Goal: Task Accomplishment & Management: Use online tool/utility

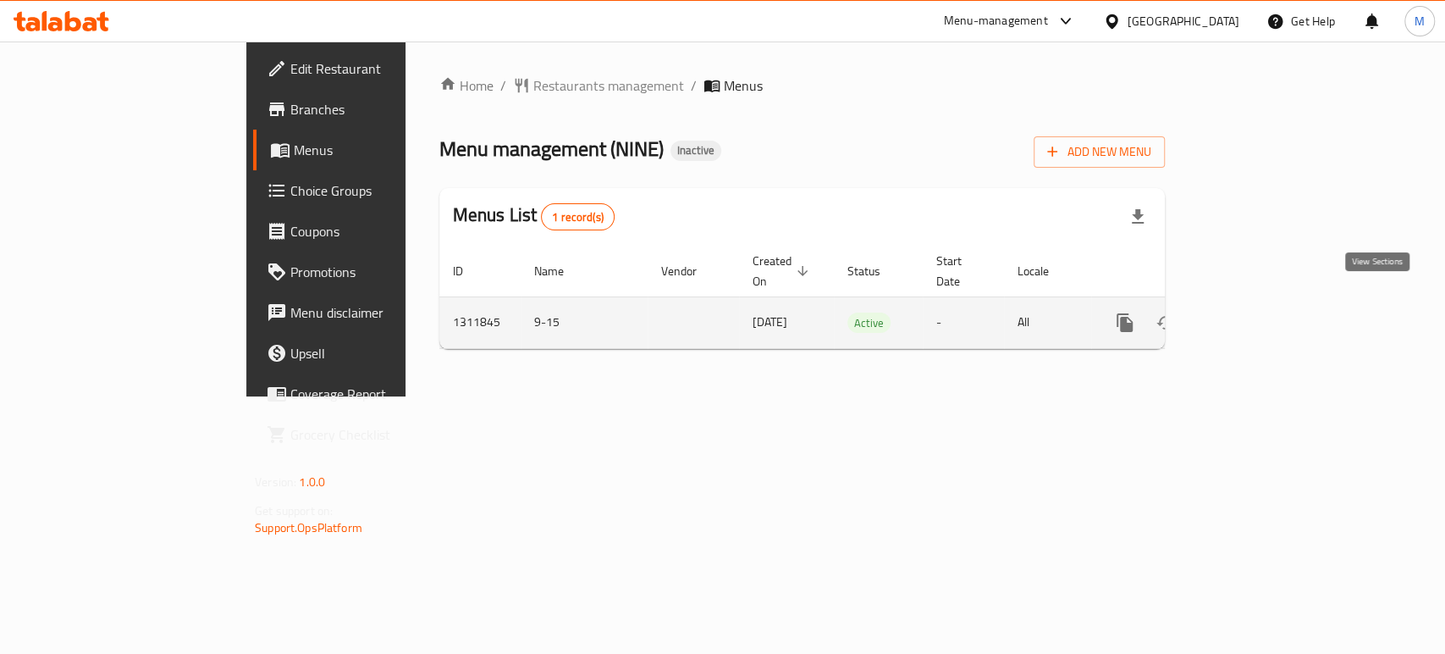
click at [1255, 315] on icon "enhanced table" at bounding box center [1246, 322] width 15 height 15
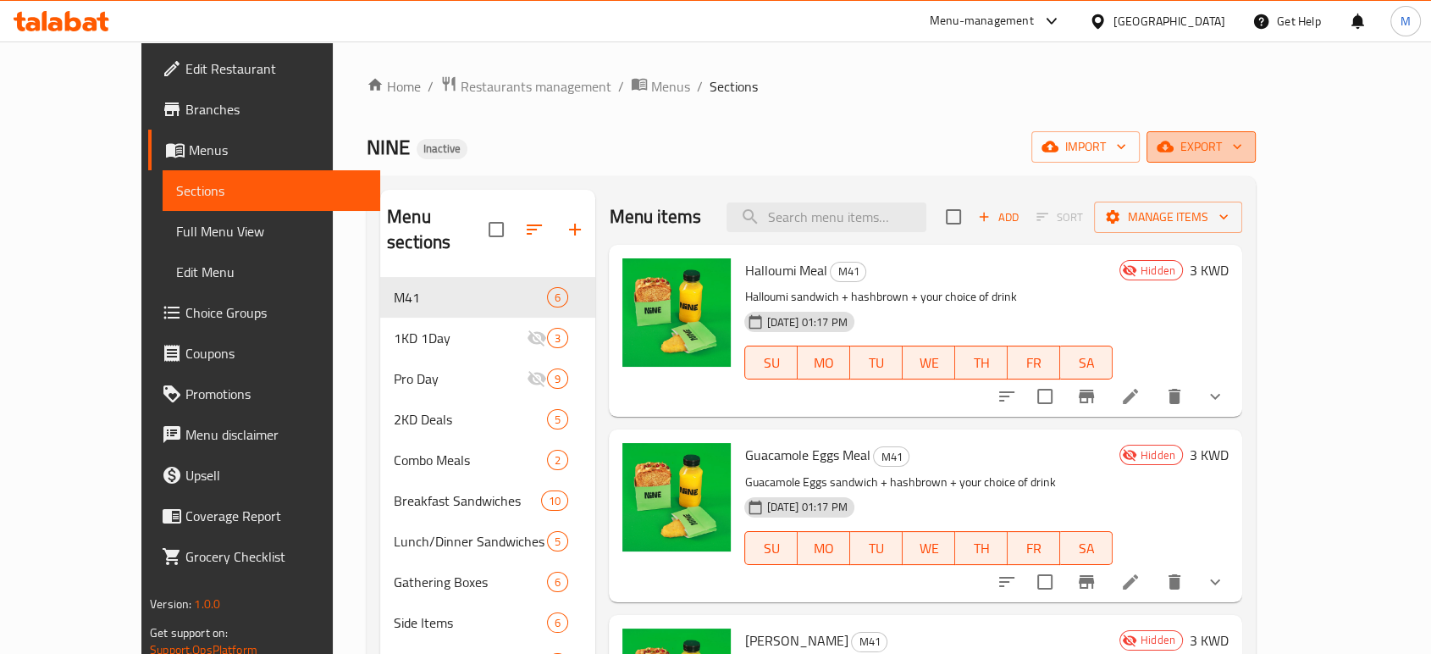
click at [1242, 146] on span "export" at bounding box center [1201, 146] width 82 height 21
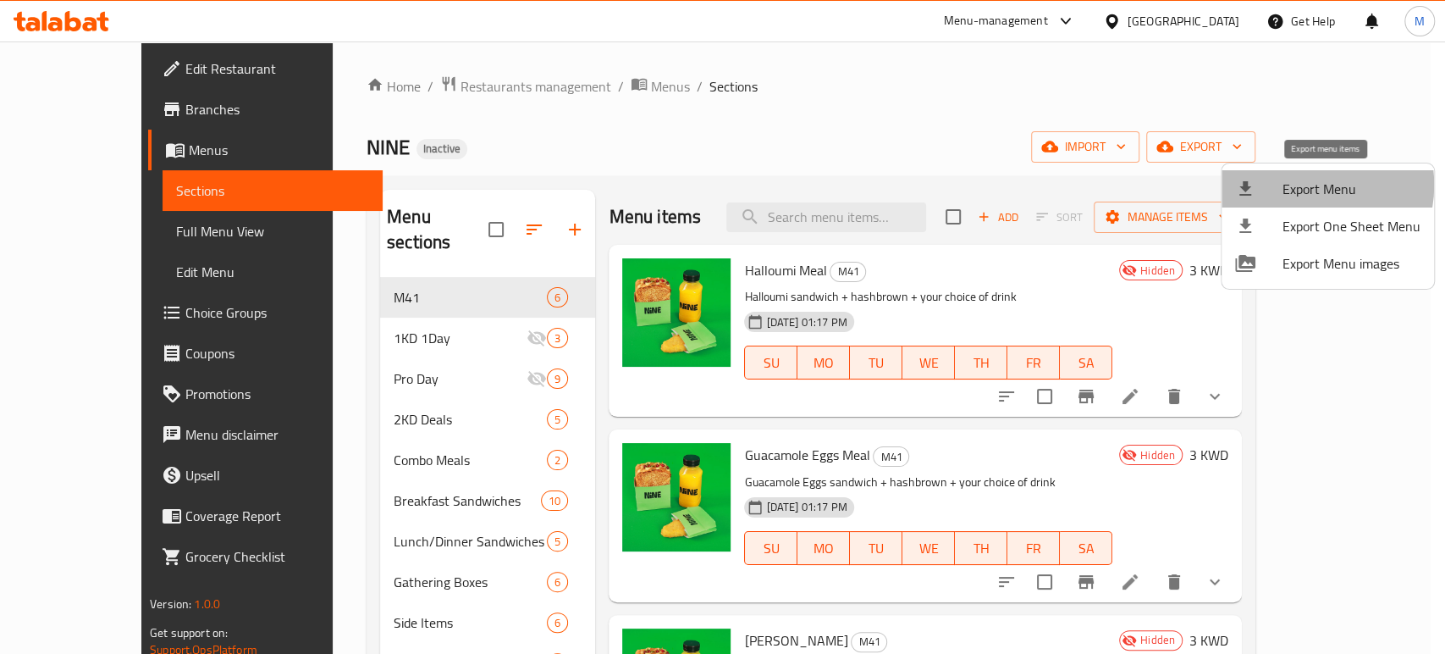
click at [1300, 185] on span "Export Menu" at bounding box center [1352, 189] width 138 height 20
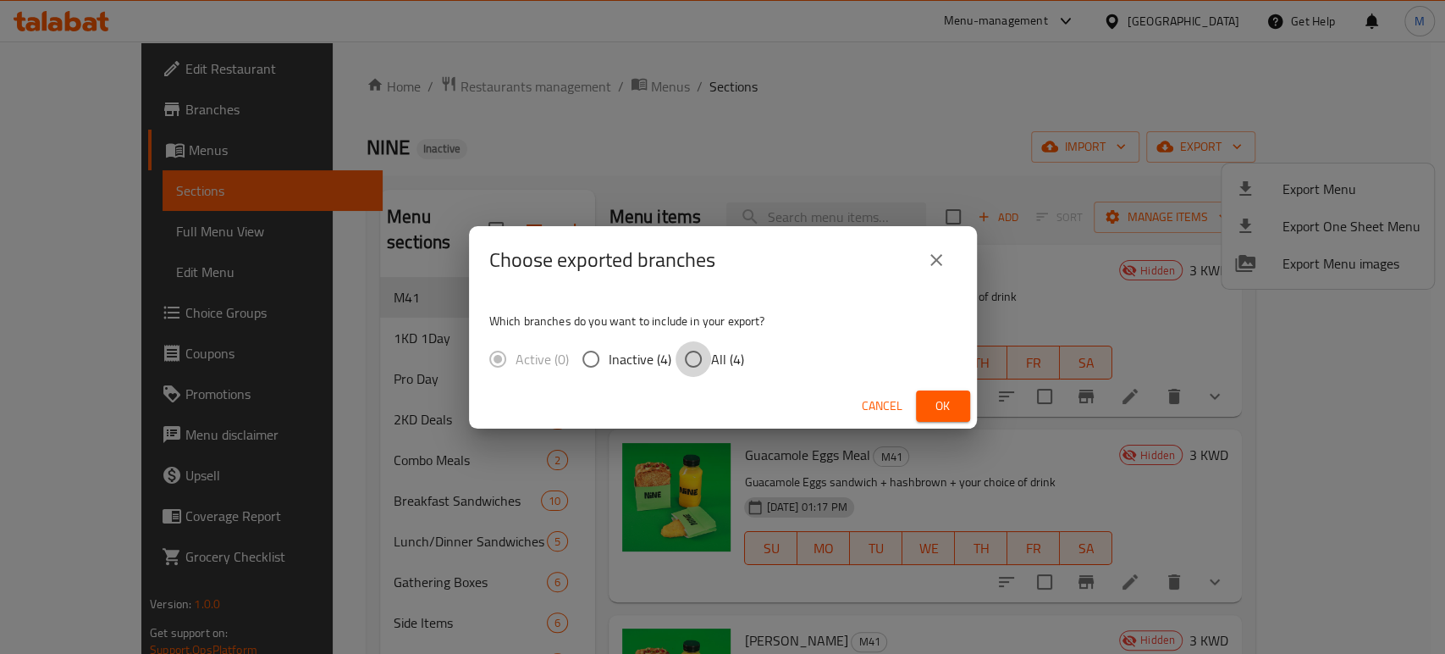
click at [700, 361] on input "All (4)" at bounding box center [694, 359] width 36 height 36
radio input "true"
click at [942, 406] on span "Ok" at bounding box center [943, 405] width 27 height 21
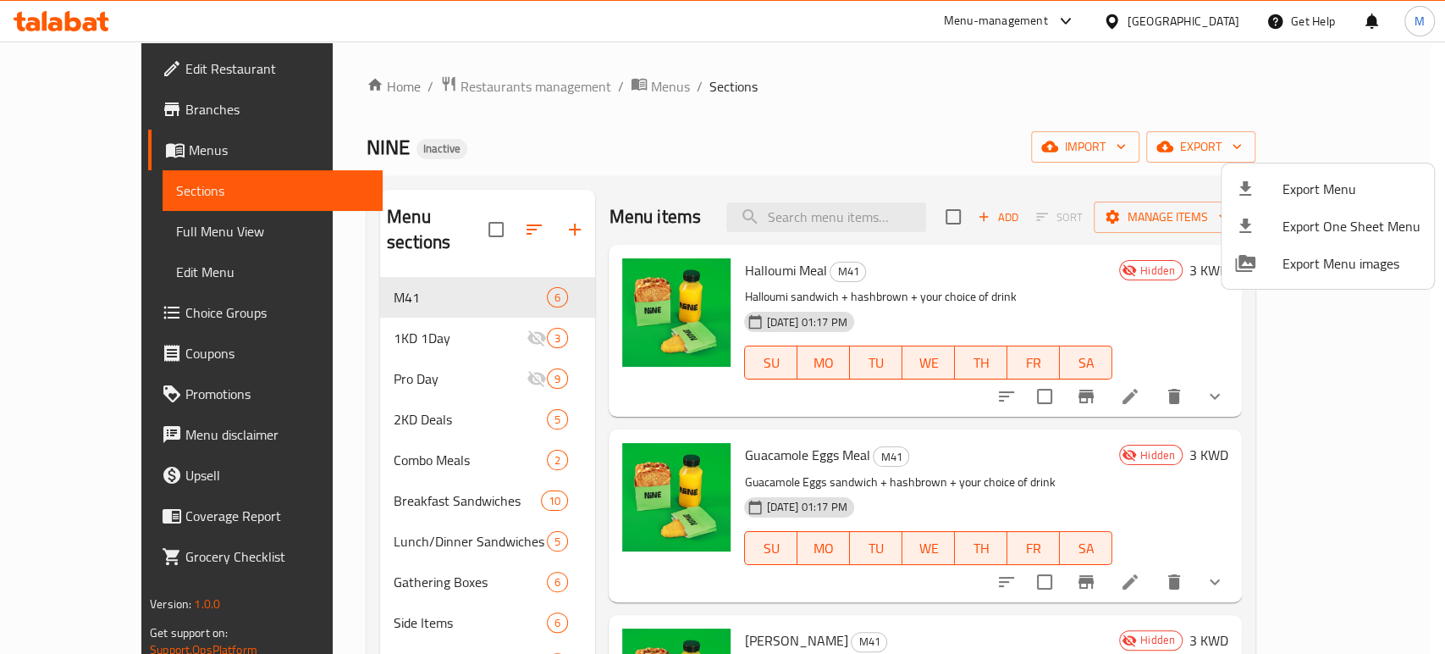
click at [80, 108] on div at bounding box center [722, 327] width 1445 height 654
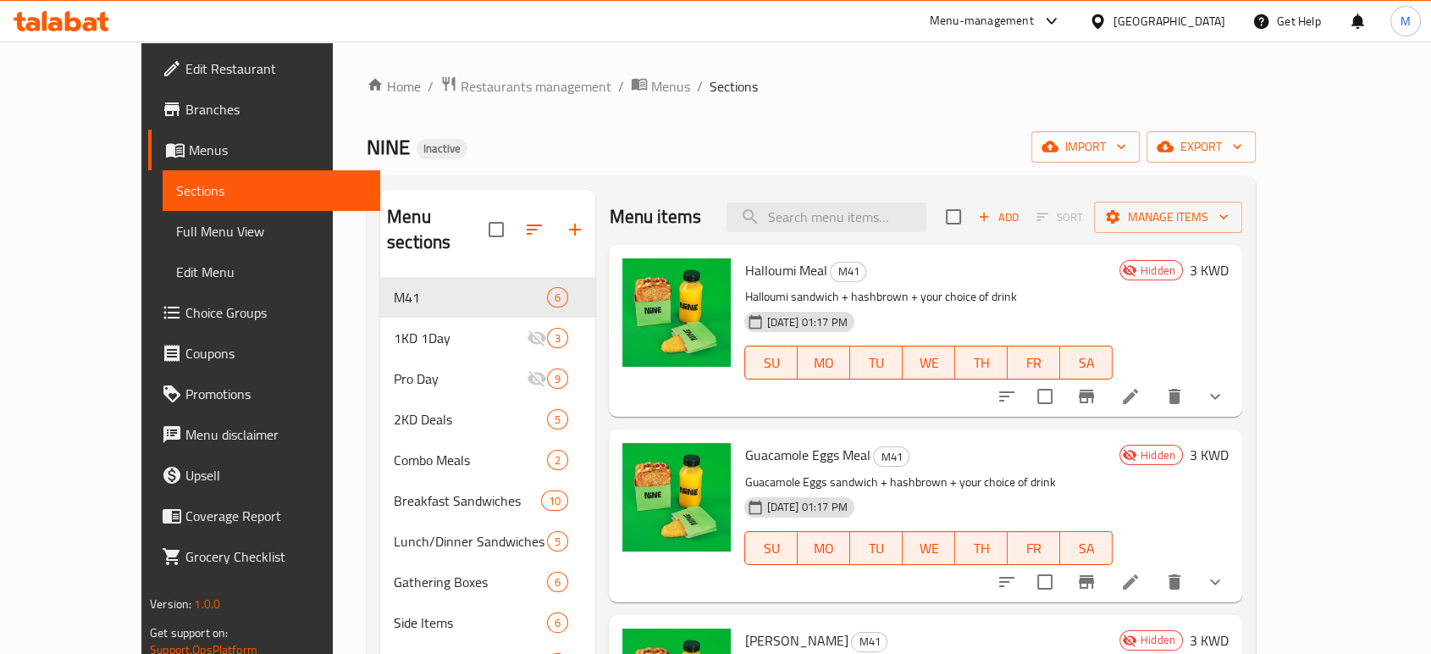
click at [185, 108] on span "Branches" at bounding box center [275, 109] width 181 height 20
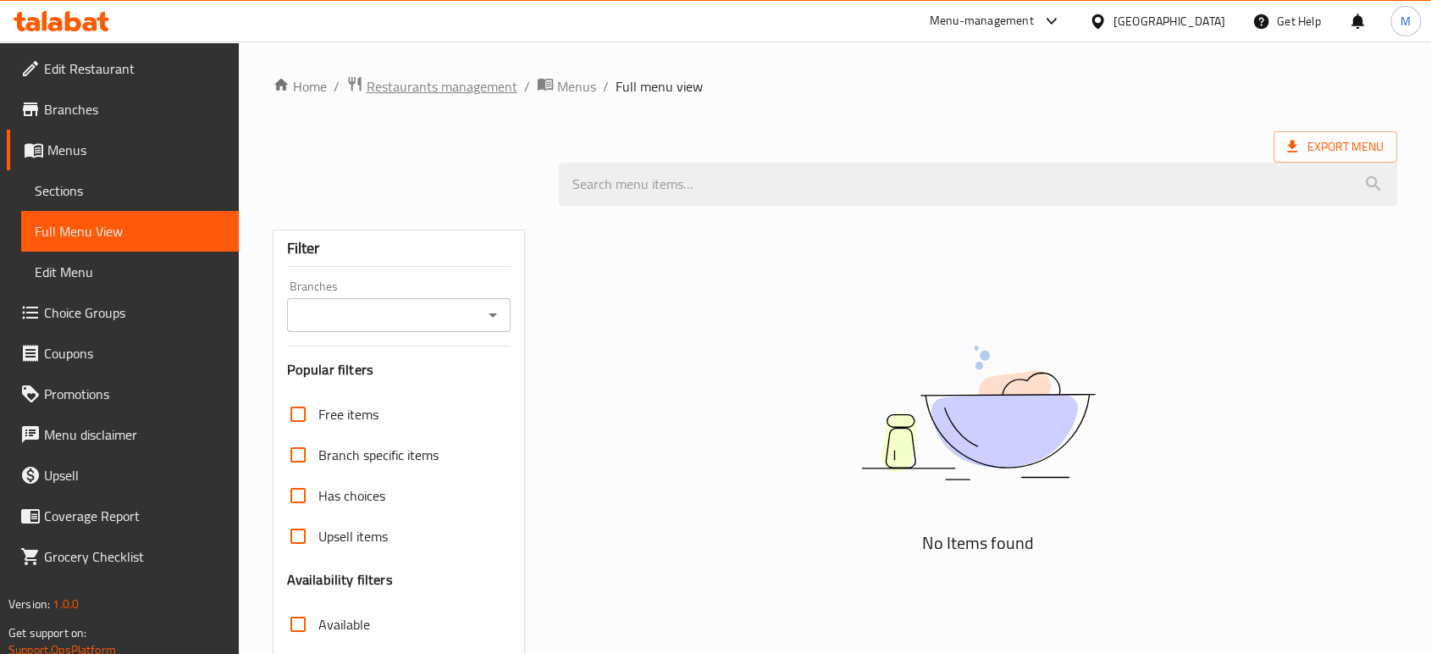
click at [454, 87] on span "Restaurants management" at bounding box center [442, 86] width 151 height 20
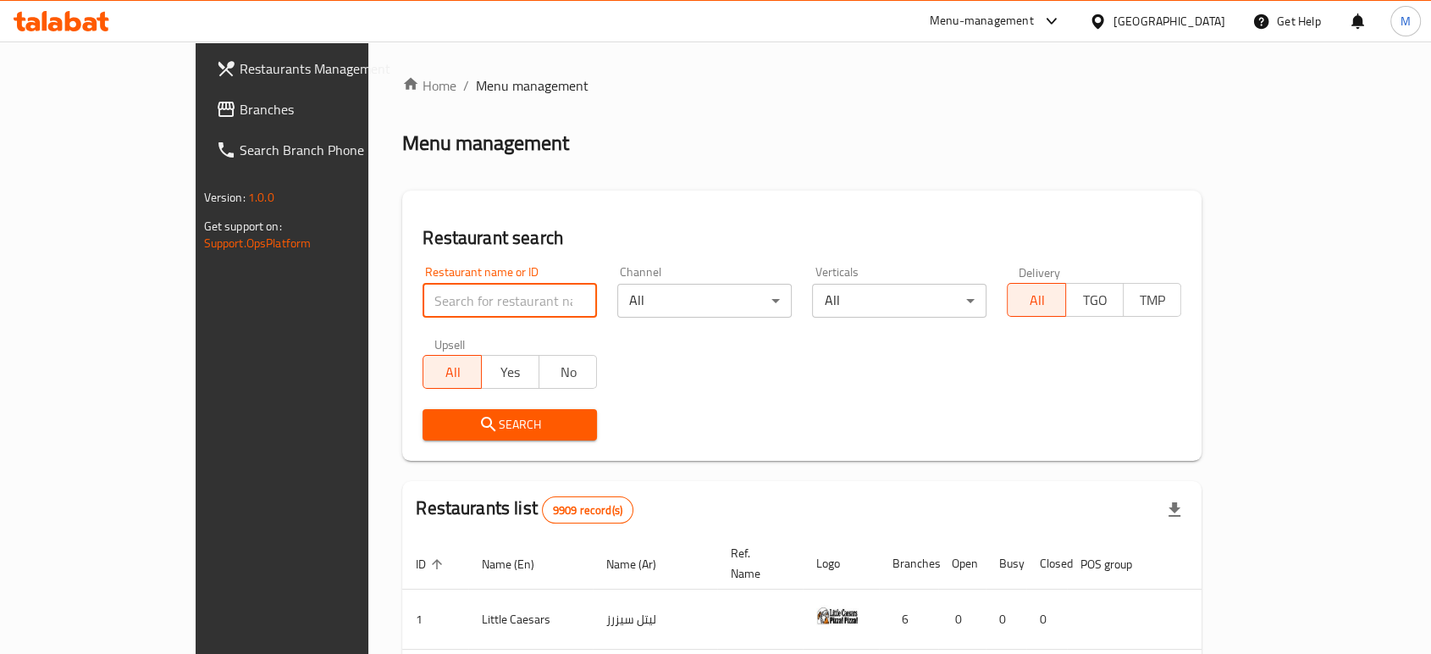
click at [476, 302] on input "search" at bounding box center [509, 301] width 174 height 34
paste input "655368"
type input "655368"
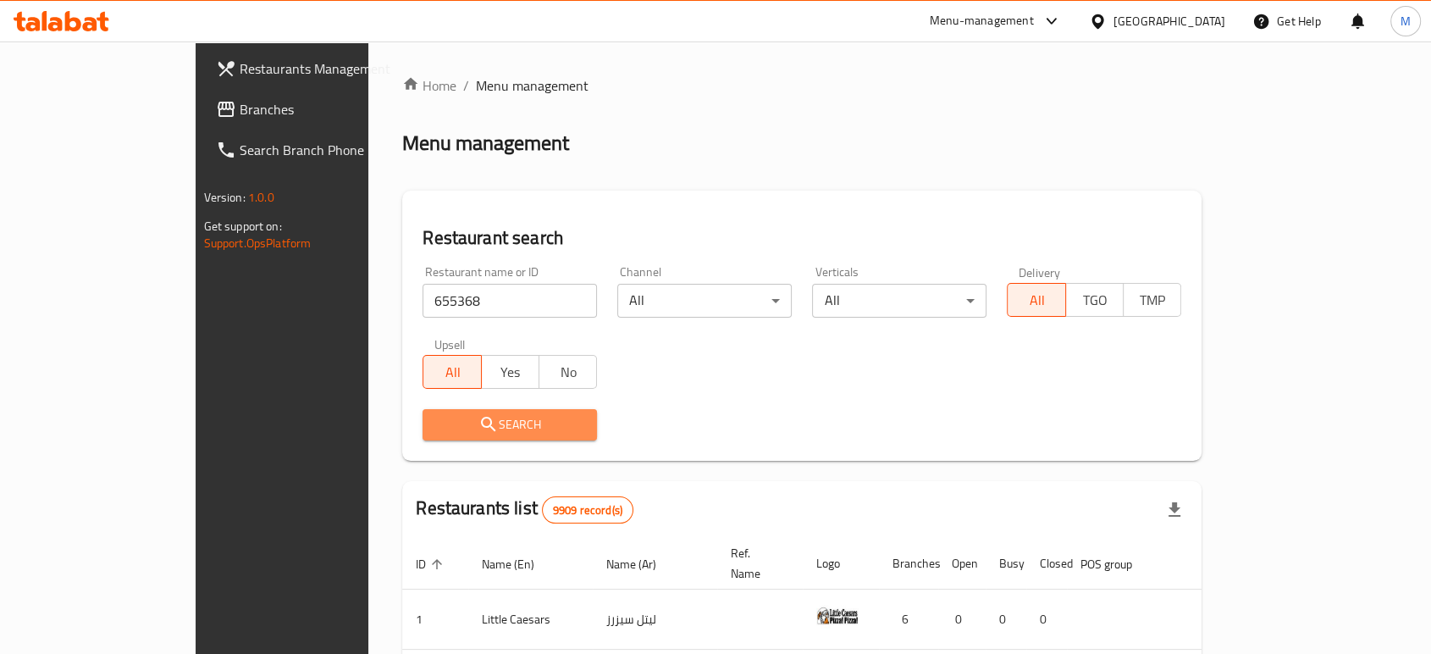
click at [436, 424] on span "Search" at bounding box center [509, 424] width 147 height 21
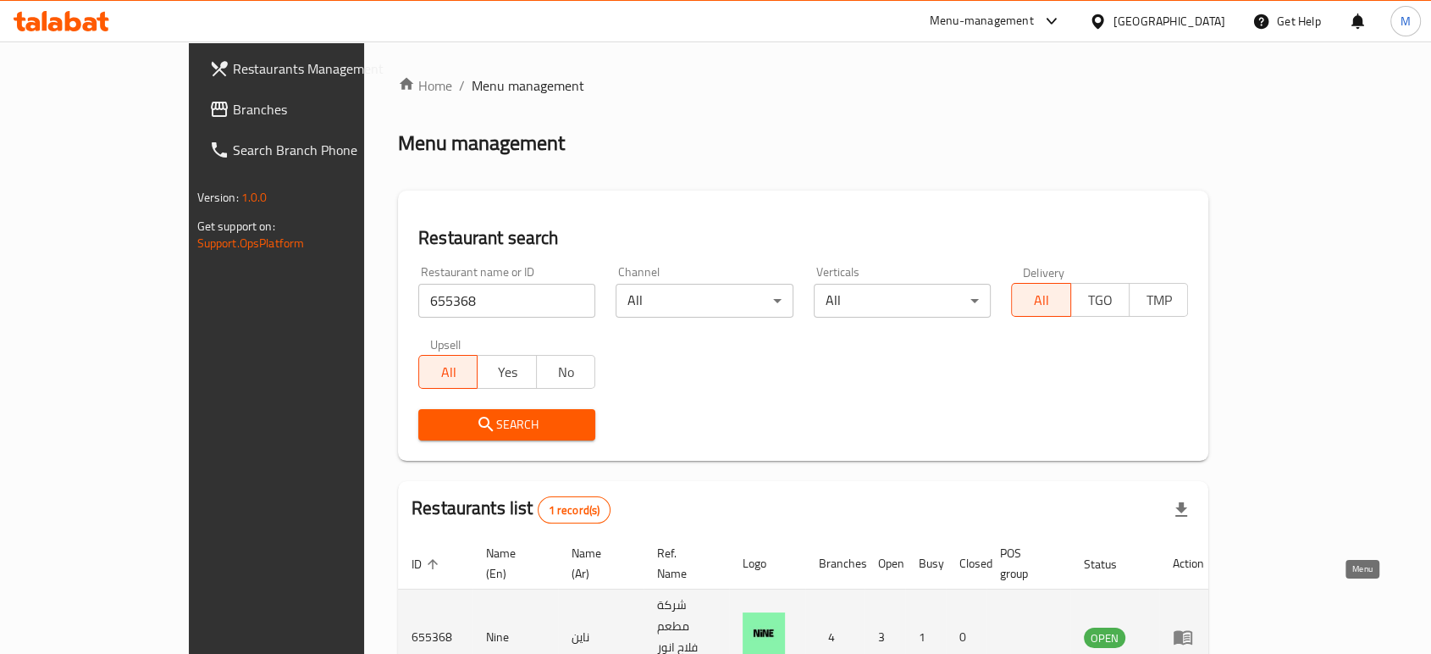
click at [1193, 626] on icon "enhanced table" at bounding box center [1182, 636] width 20 height 20
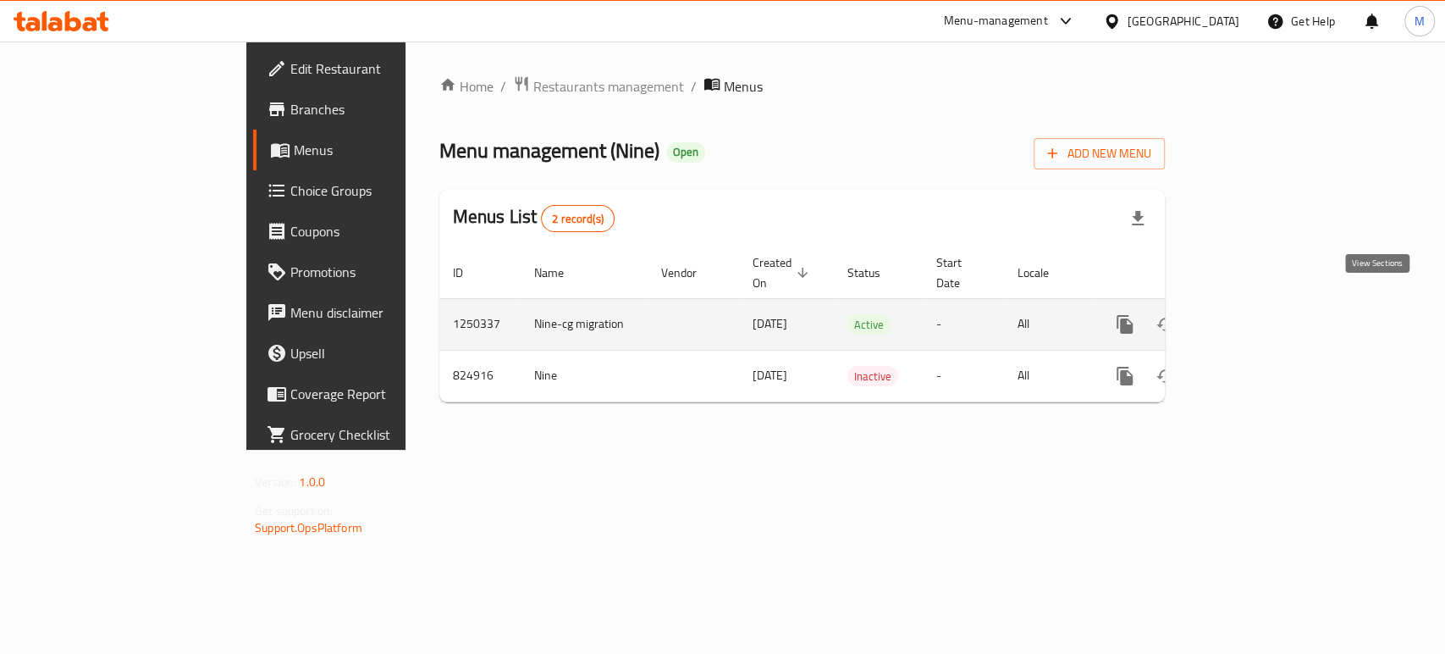
click at [1257, 314] on icon "enhanced table" at bounding box center [1247, 324] width 20 height 20
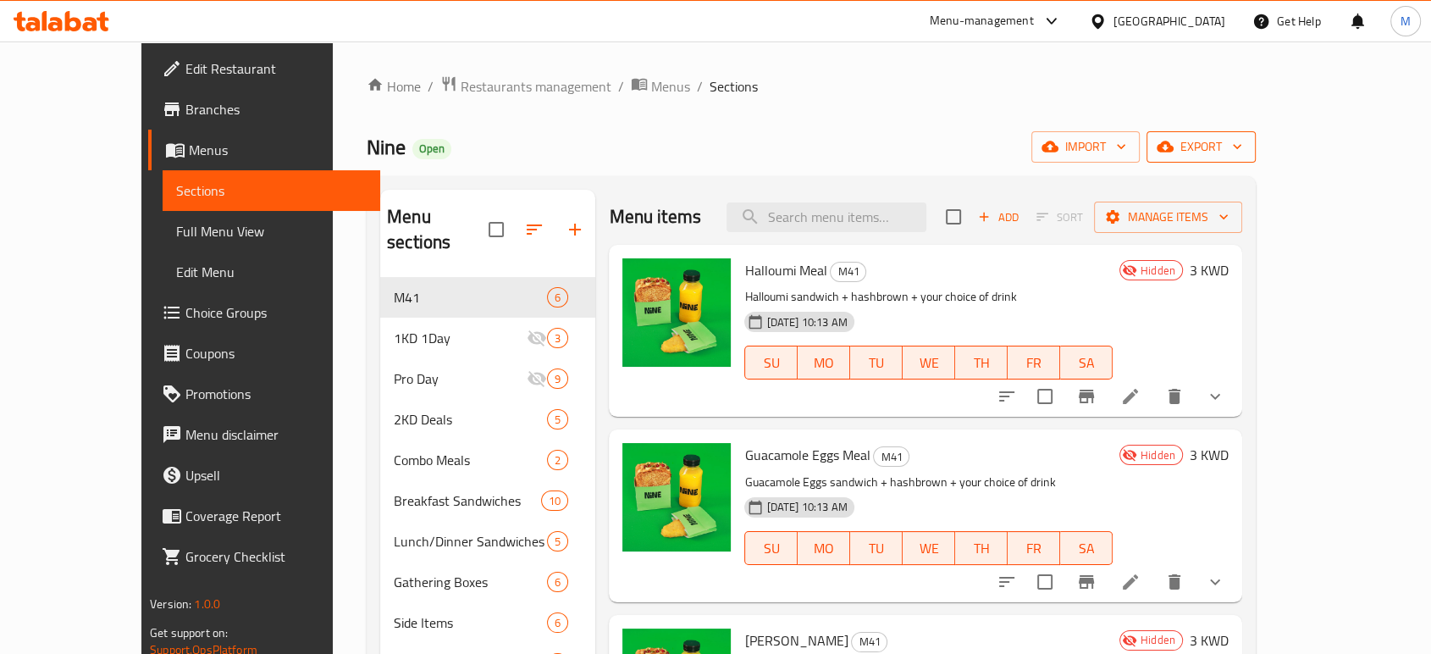
click at [1242, 146] on span "export" at bounding box center [1201, 146] width 82 height 21
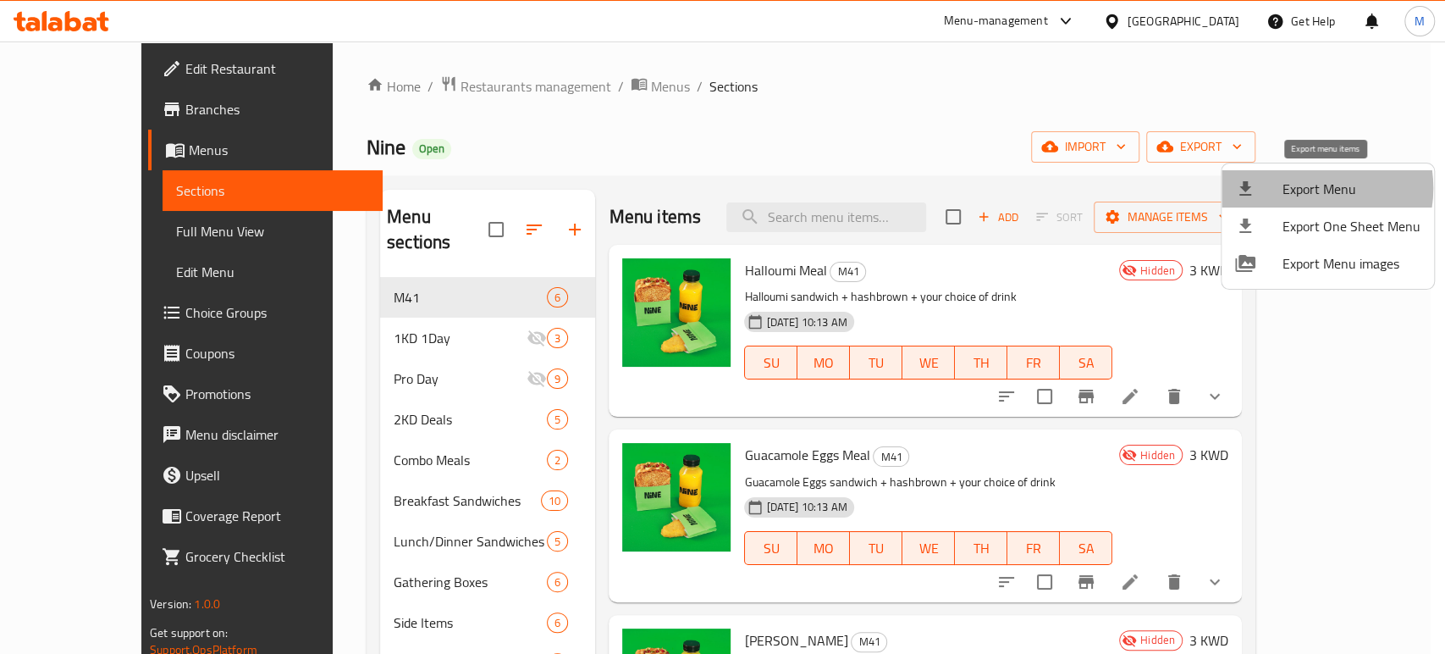
click at [1305, 188] on span "Export Menu" at bounding box center [1352, 189] width 138 height 20
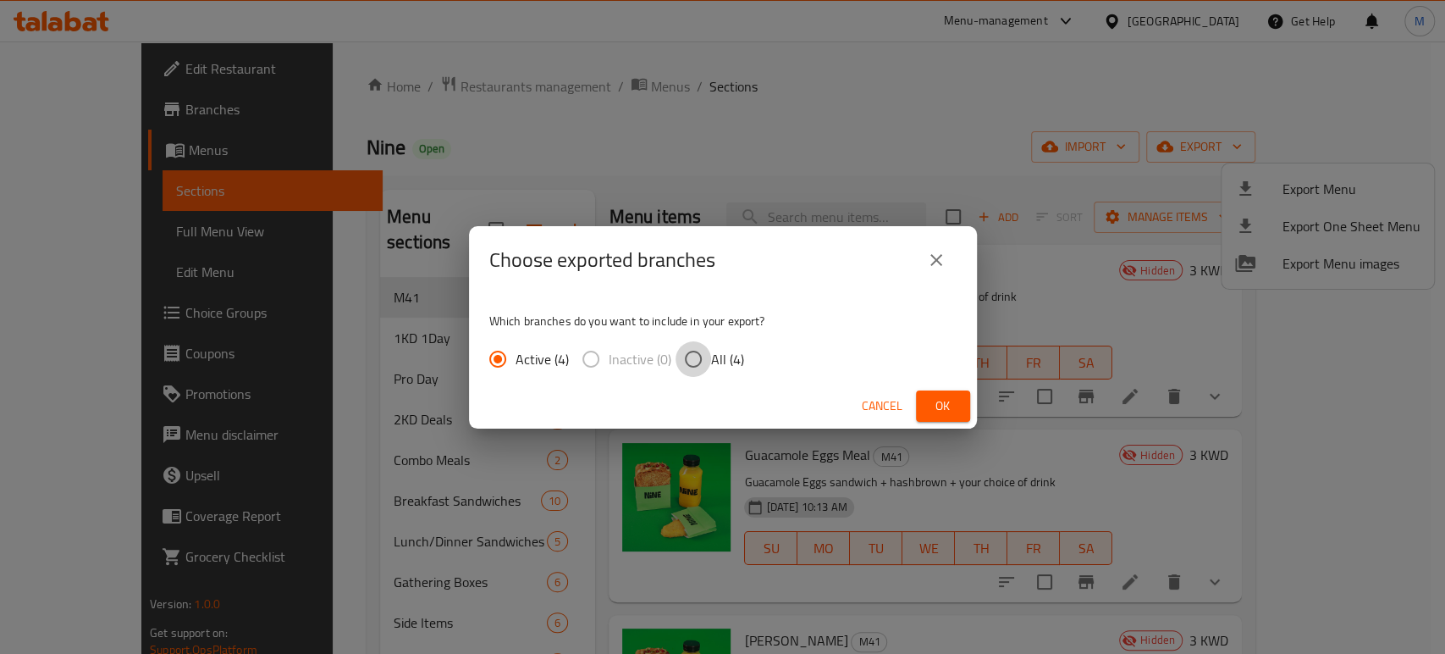
click at [704, 354] on input "All (4)" at bounding box center [694, 359] width 36 height 36
radio input "true"
click at [957, 405] on button "Ok" at bounding box center [943, 405] width 54 height 31
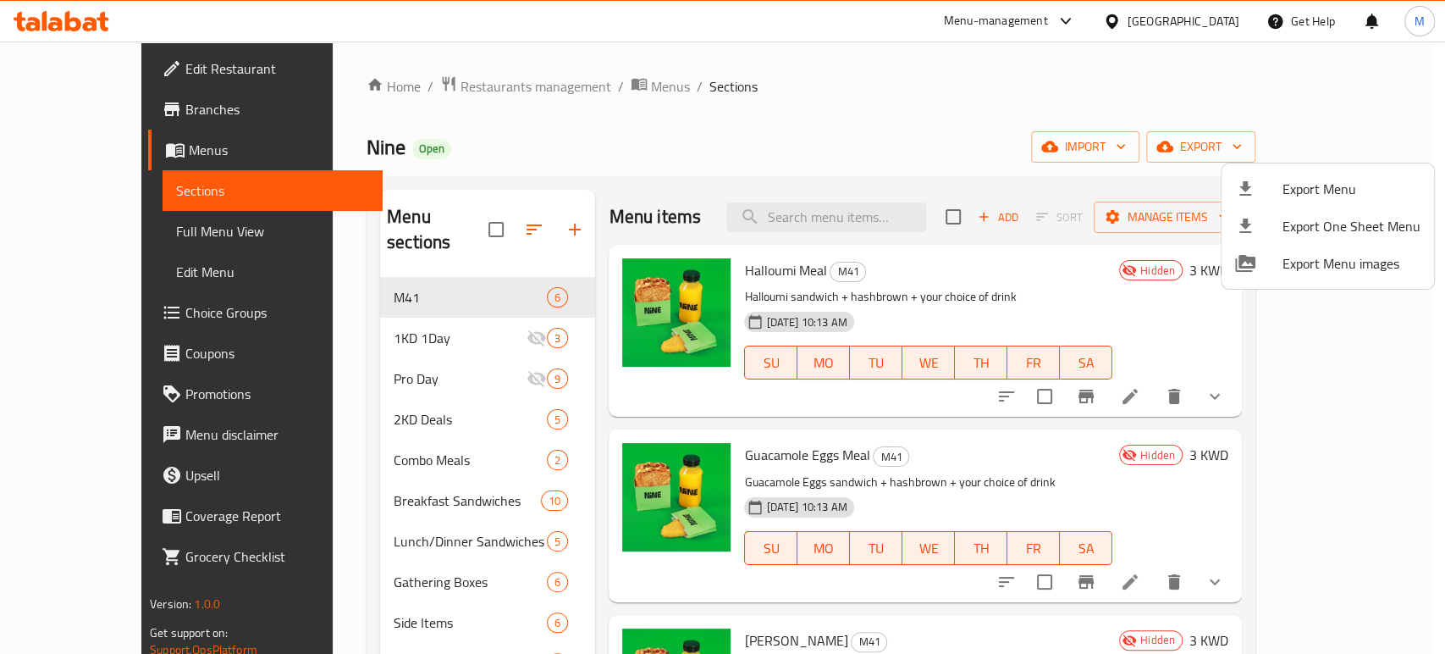
click at [1217, 15] on div at bounding box center [722, 327] width 1445 height 654
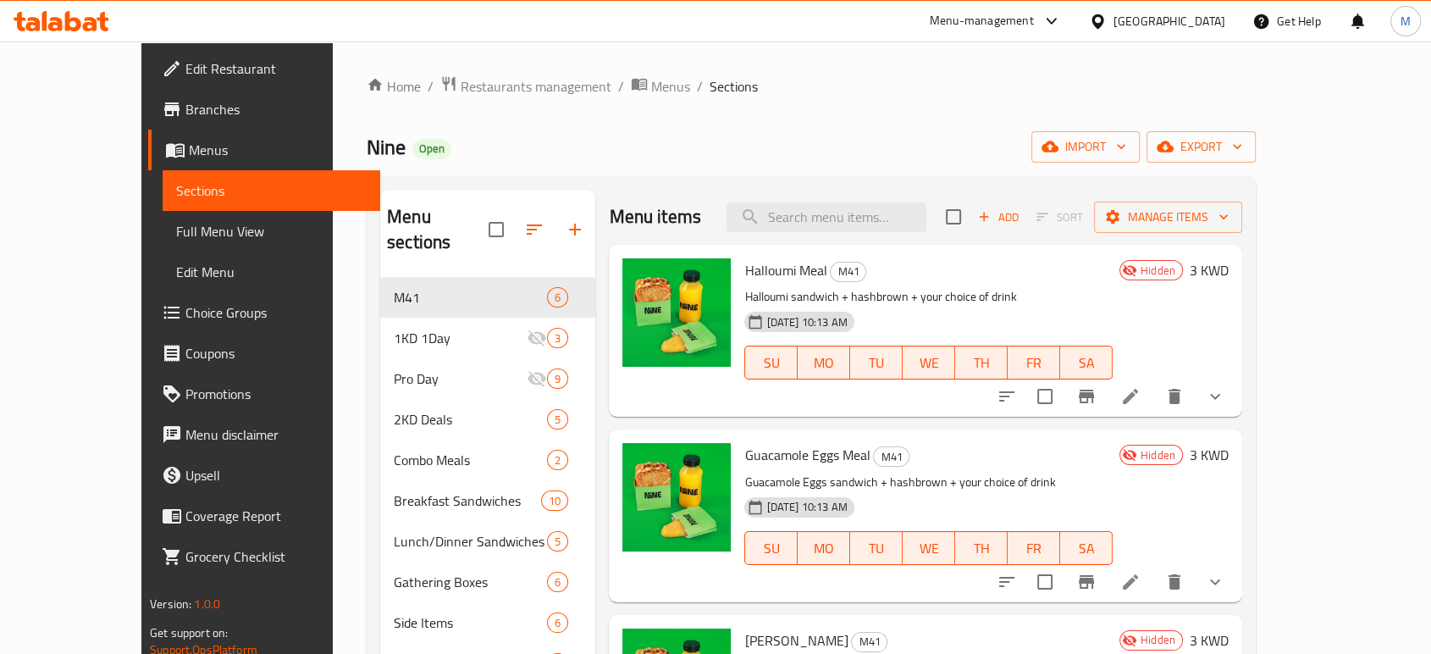
click at [1212, 18] on div "[GEOGRAPHIC_DATA]" at bounding box center [1169, 21] width 112 height 19
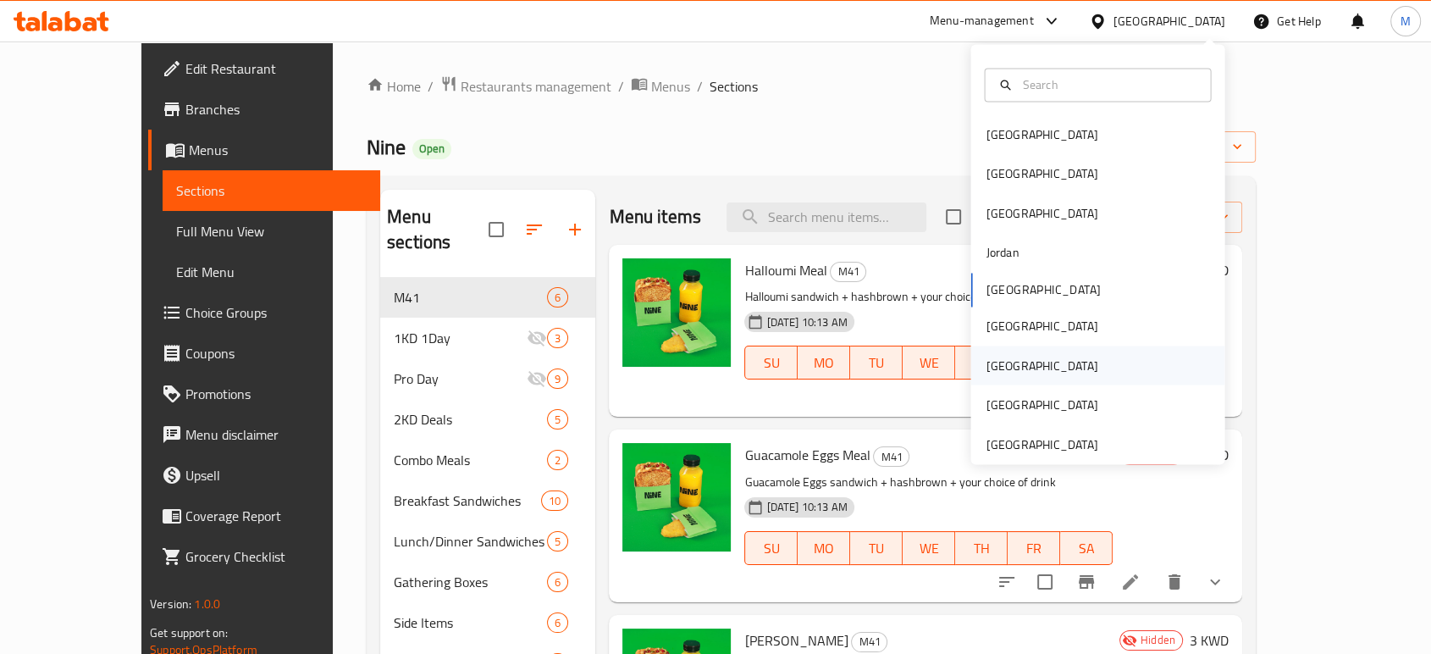
click at [991, 371] on div "Qatar" at bounding box center [1041, 365] width 112 height 19
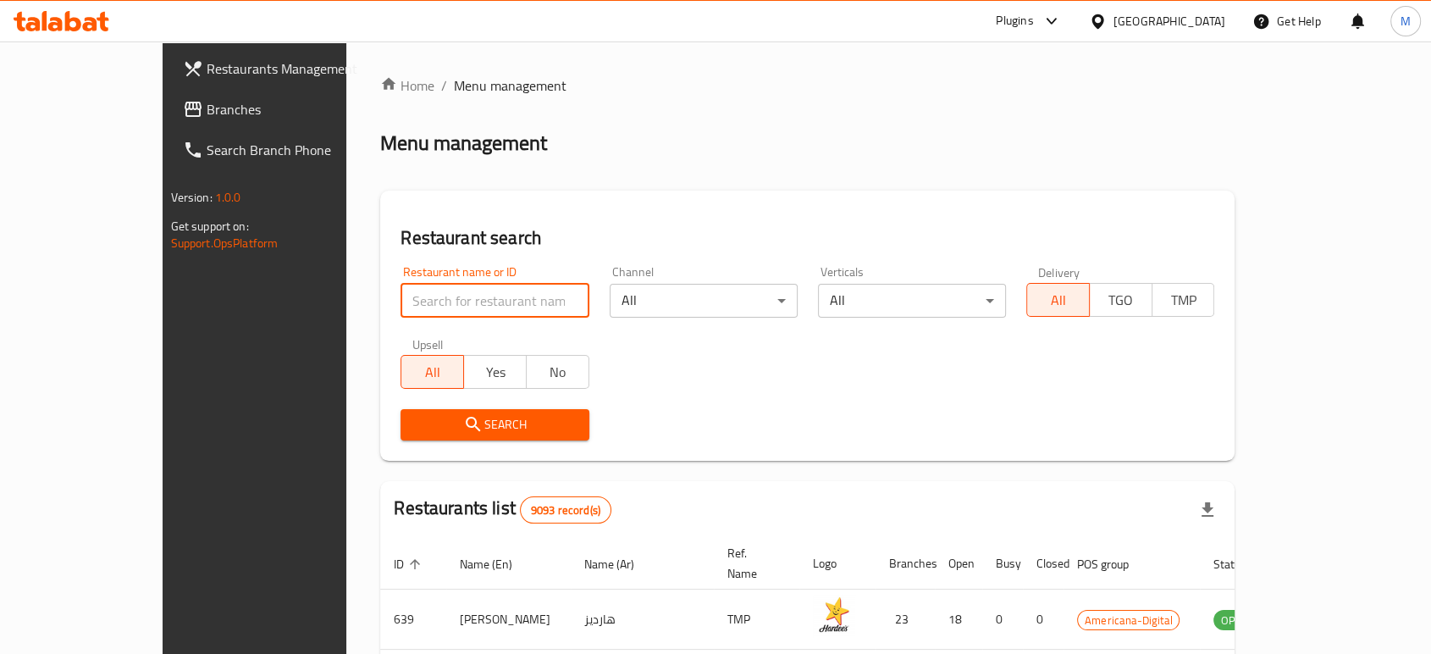
click at [515, 301] on input "search" at bounding box center [494, 301] width 188 height 34
paste input "704233"
type input "704233"
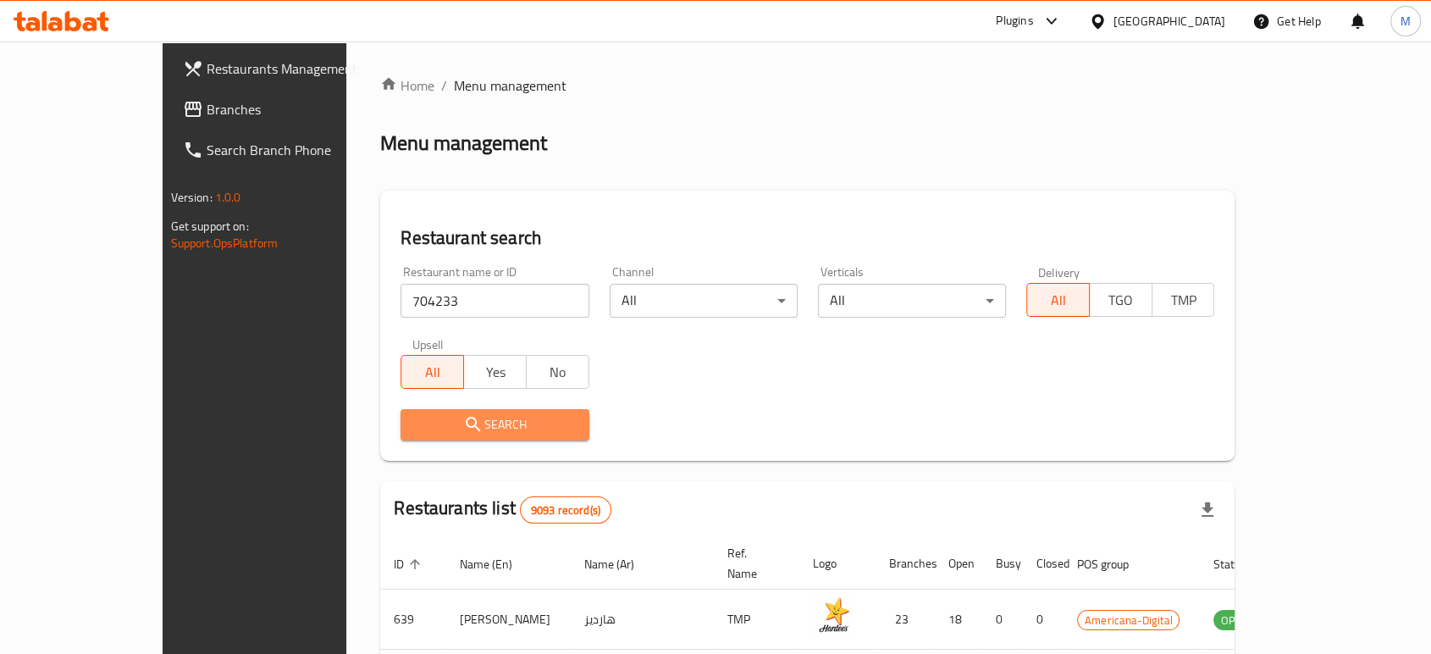
click at [415, 428] on span "Search" at bounding box center [494, 424] width 161 height 21
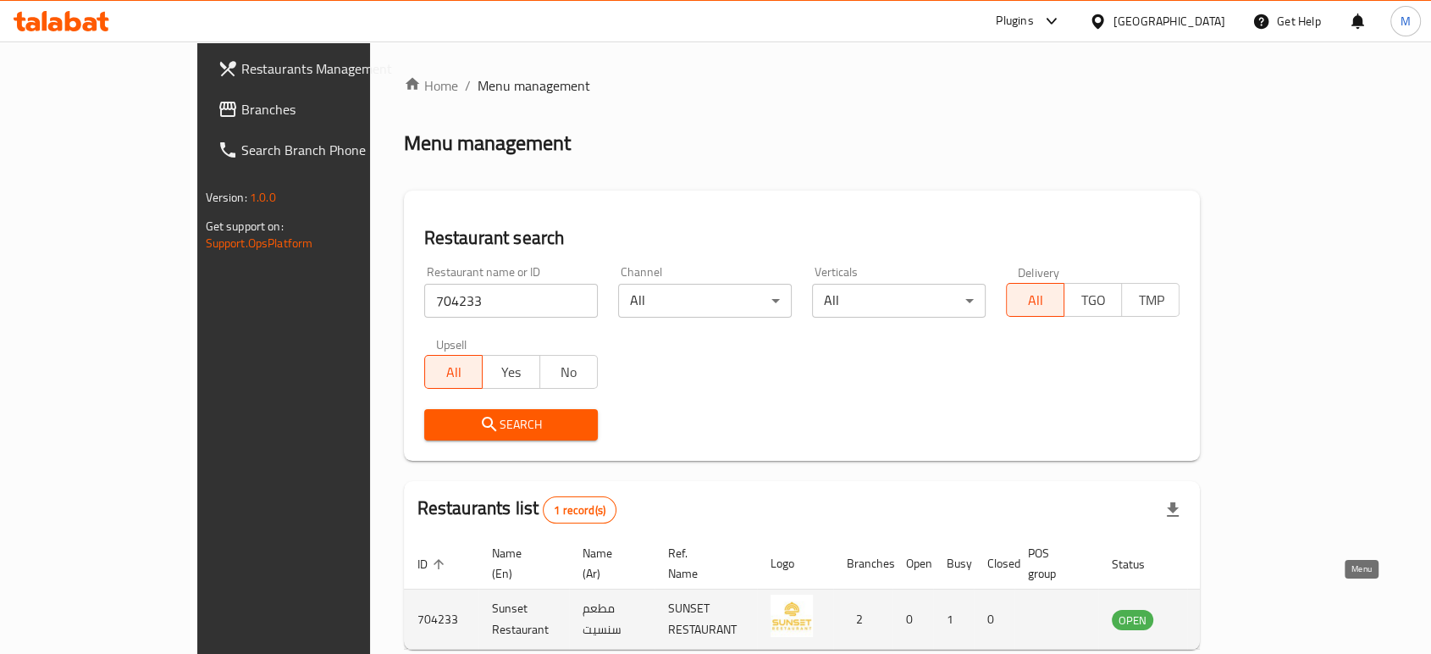
click at [1220, 613] on icon "enhanced table" at bounding box center [1210, 620] width 19 height 14
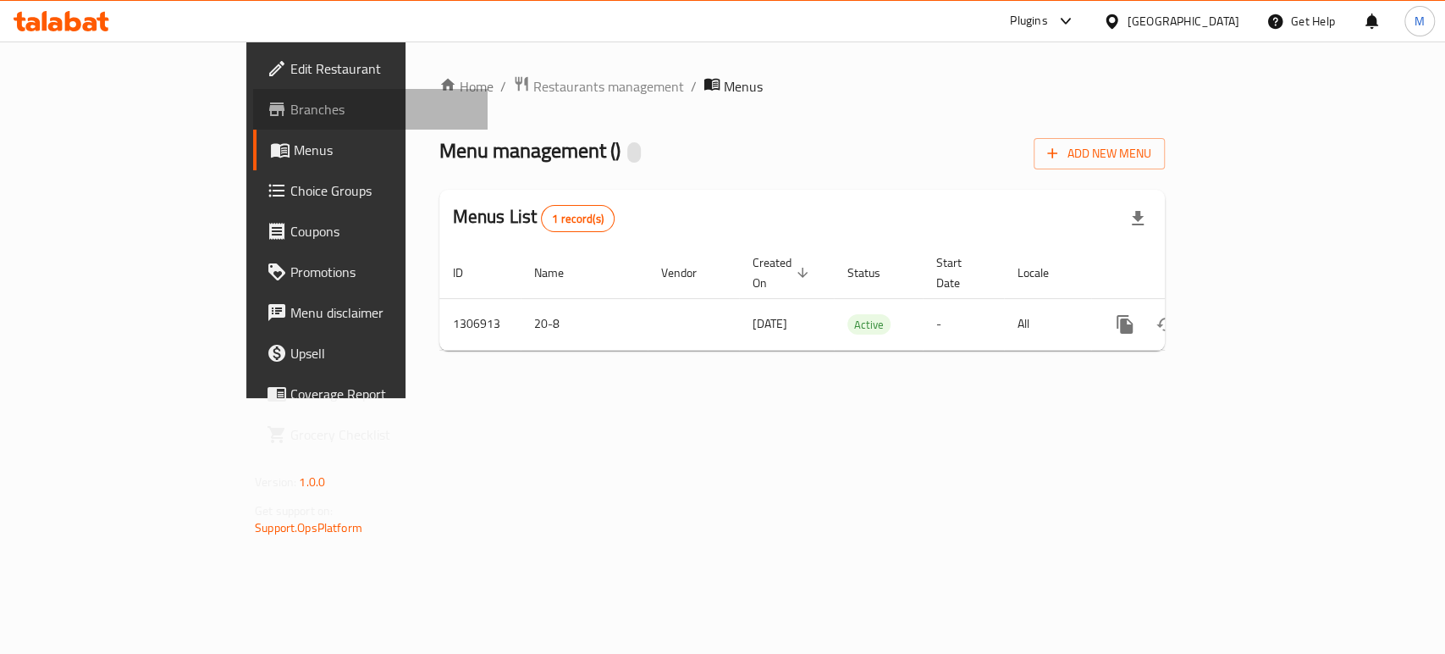
click at [290, 104] on span "Branches" at bounding box center [382, 109] width 184 height 20
